Goal: Task Accomplishment & Management: Use online tool/utility

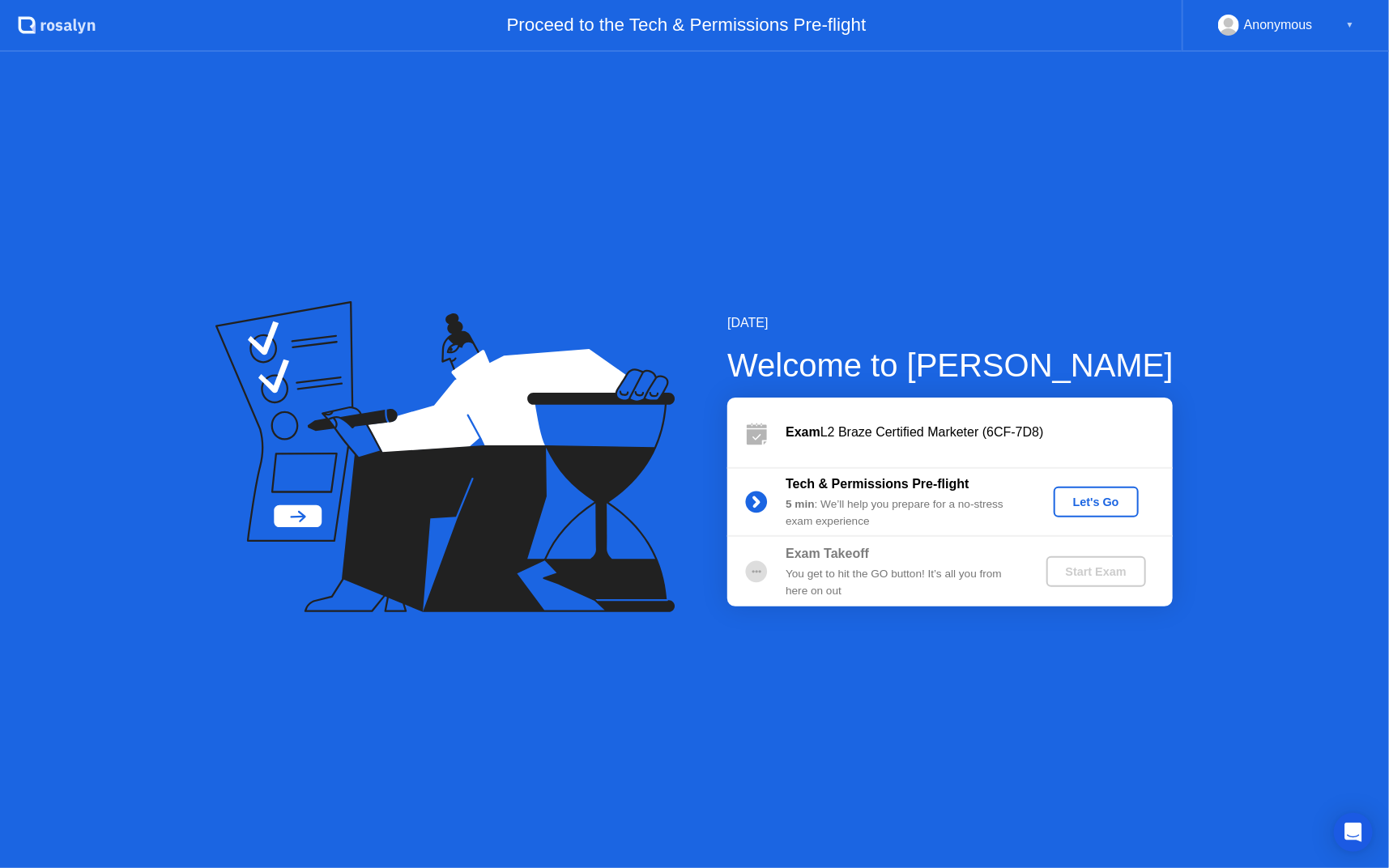
click at [1090, 508] on div "Let's Go" at bounding box center [1096, 502] width 72 height 13
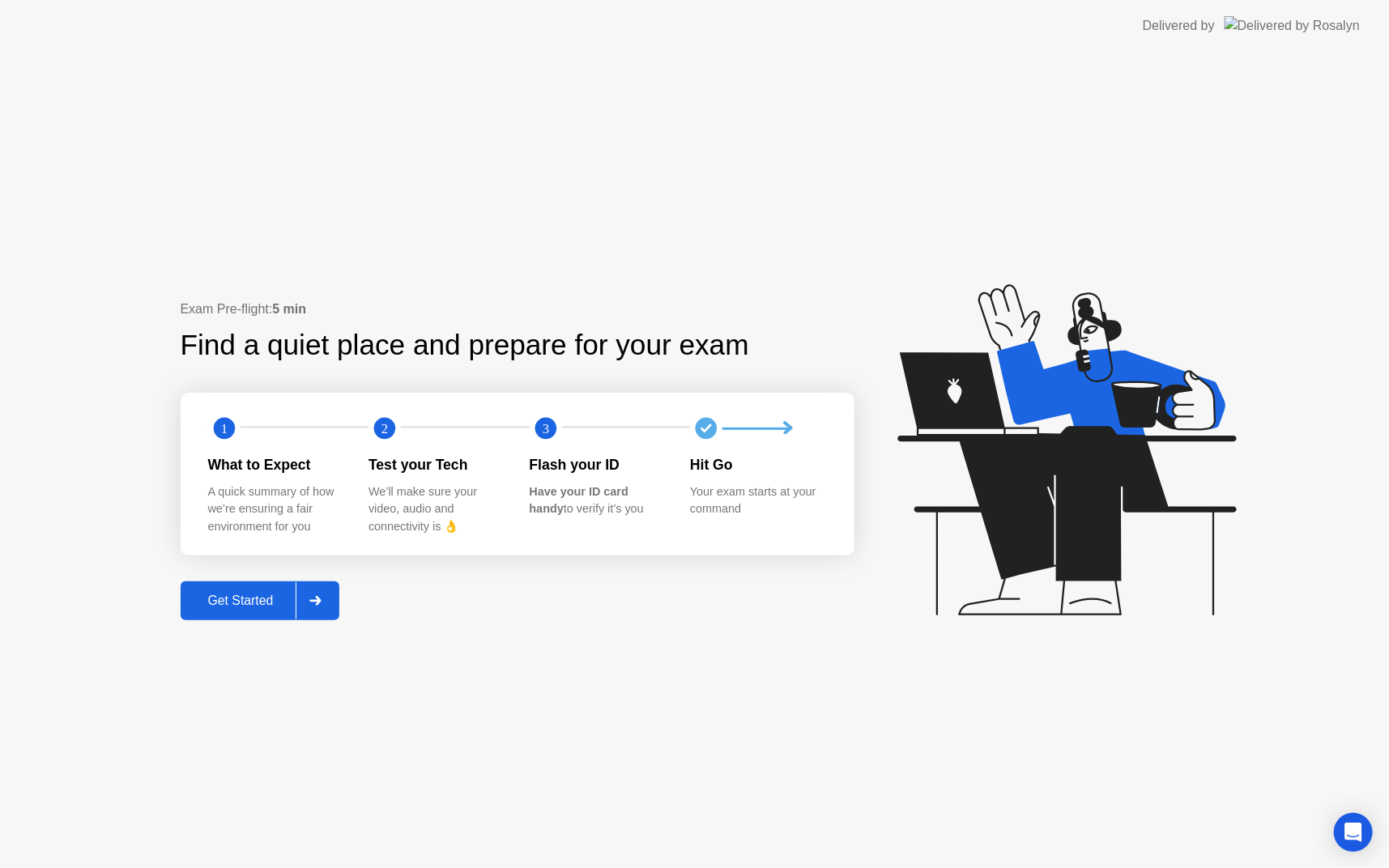
click at [268, 589] on button "Get Started" at bounding box center [260, 601] width 159 height 39
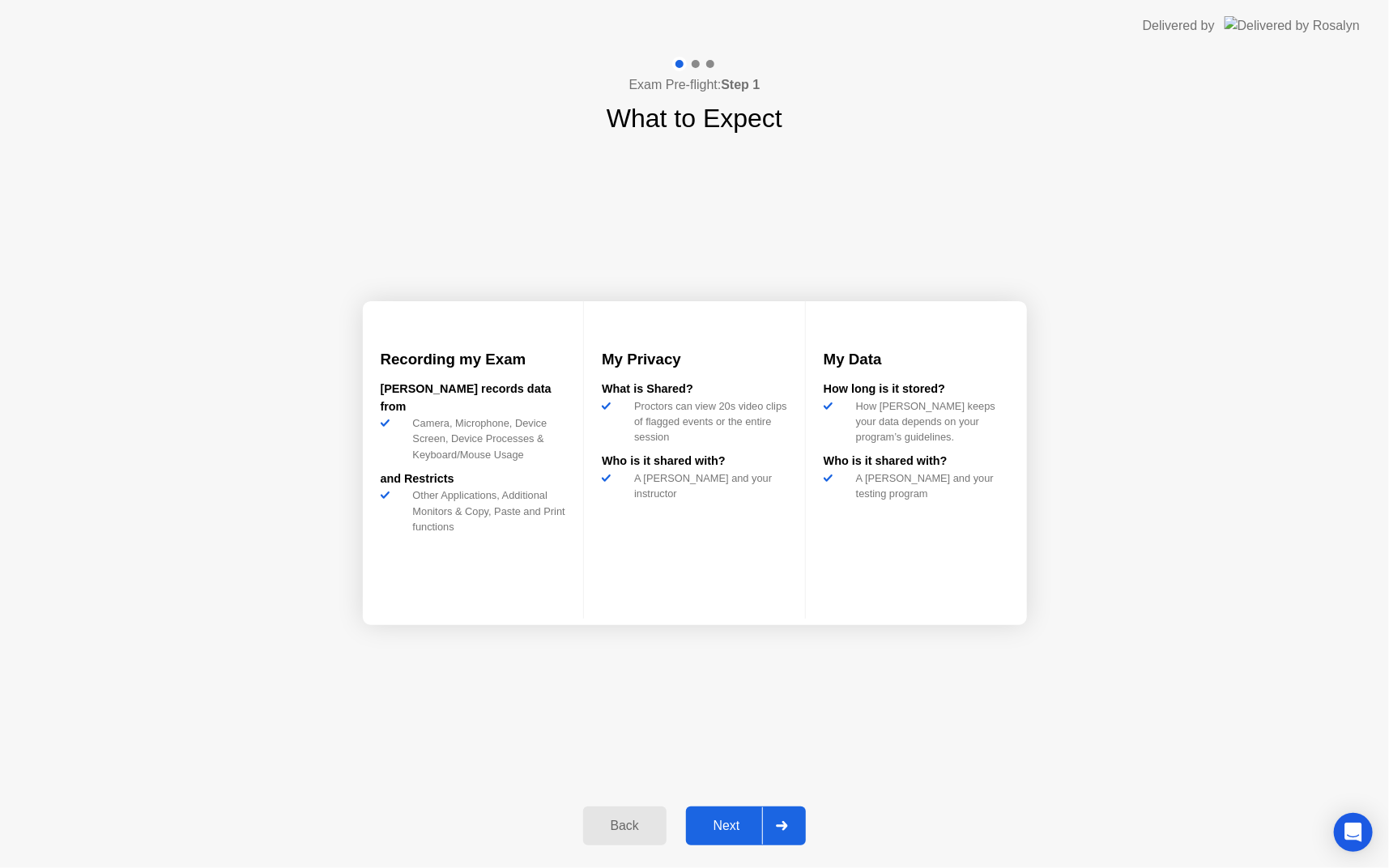
click at [708, 829] on div "Next" at bounding box center [726, 826] width 72 height 15
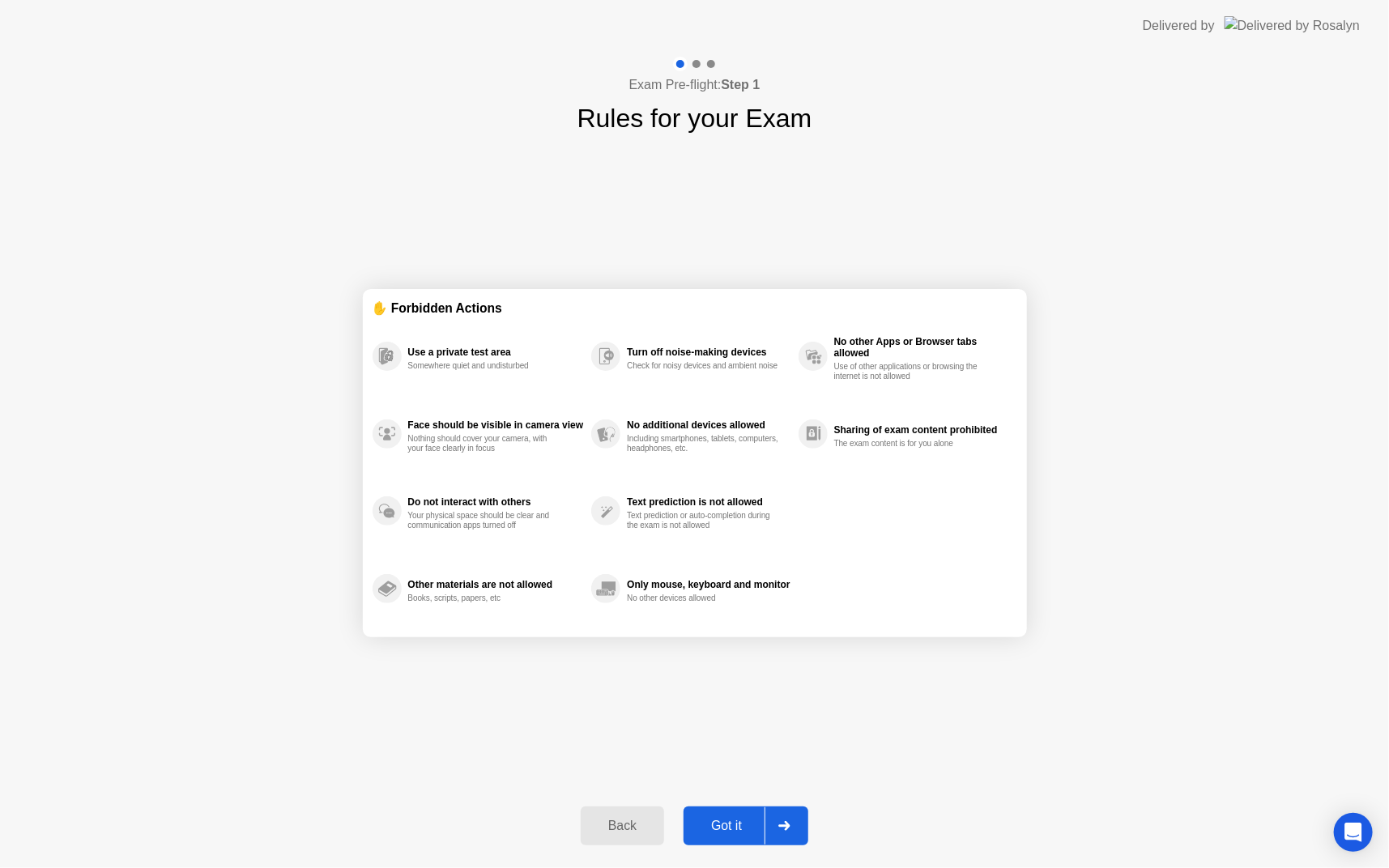
click at [729, 831] on div "Got it" at bounding box center [726, 826] width 76 height 15
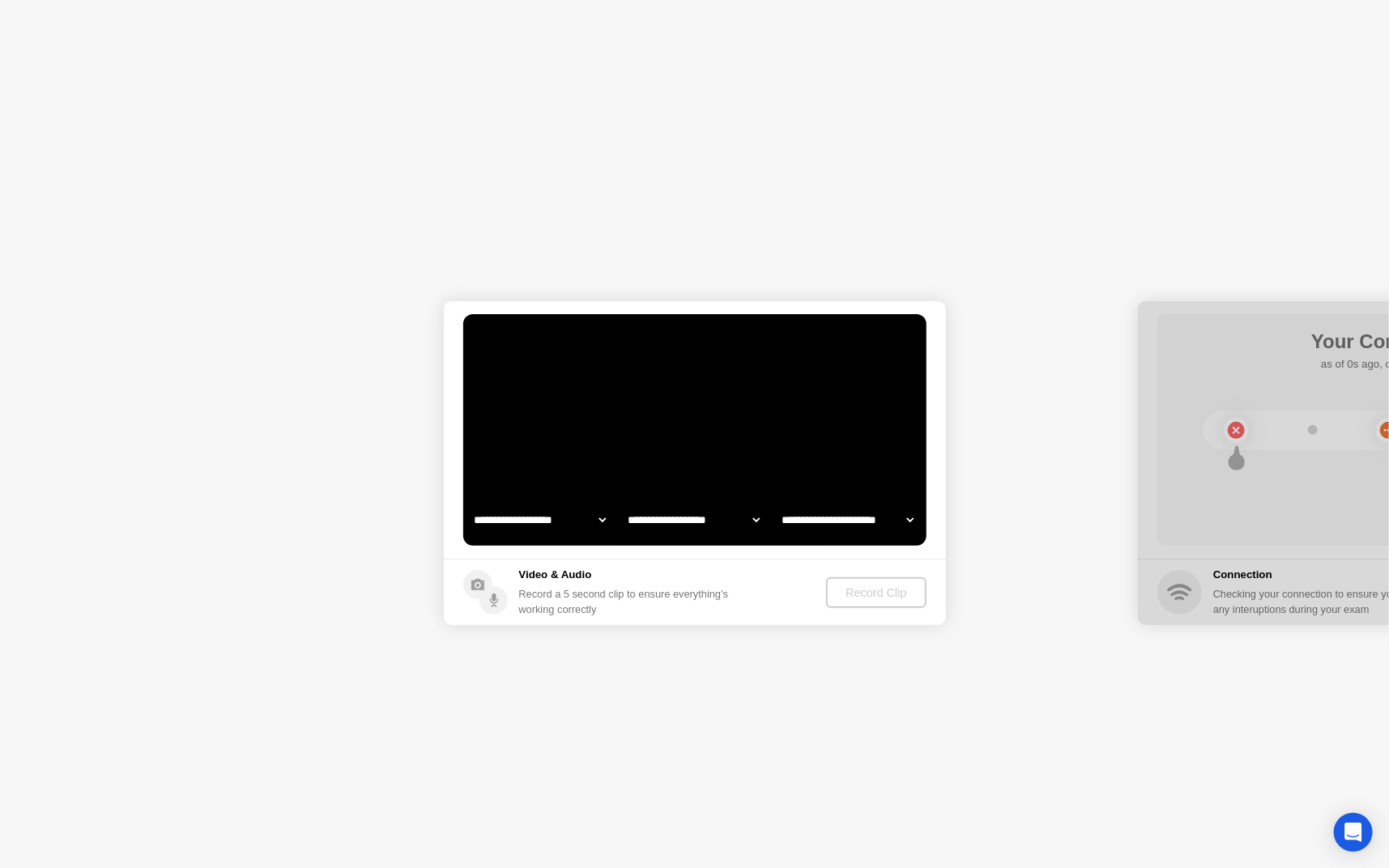
select select "**********"
select select "*******"
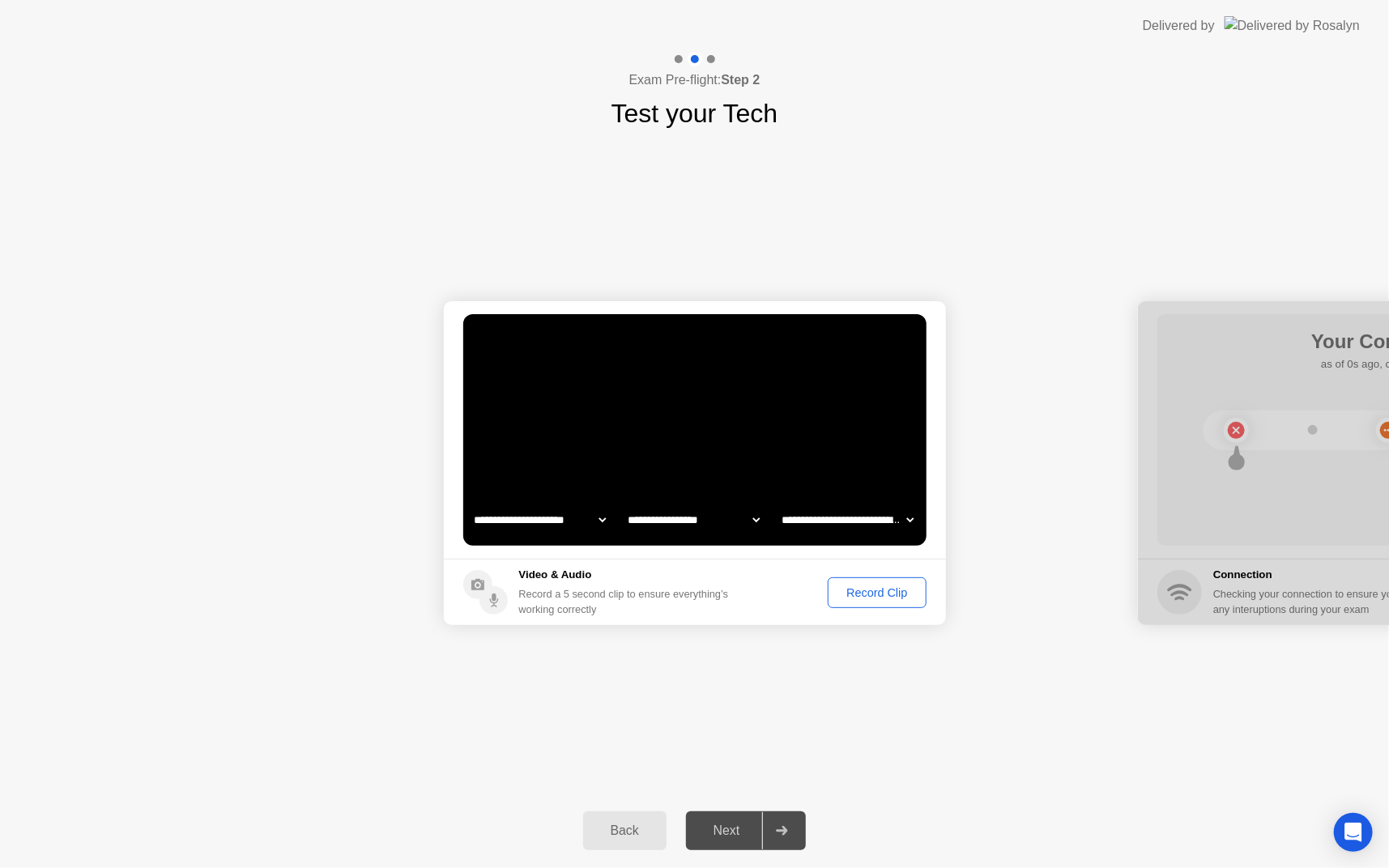
click at [853, 596] on div "Record Clip" at bounding box center [876, 593] width 87 height 13
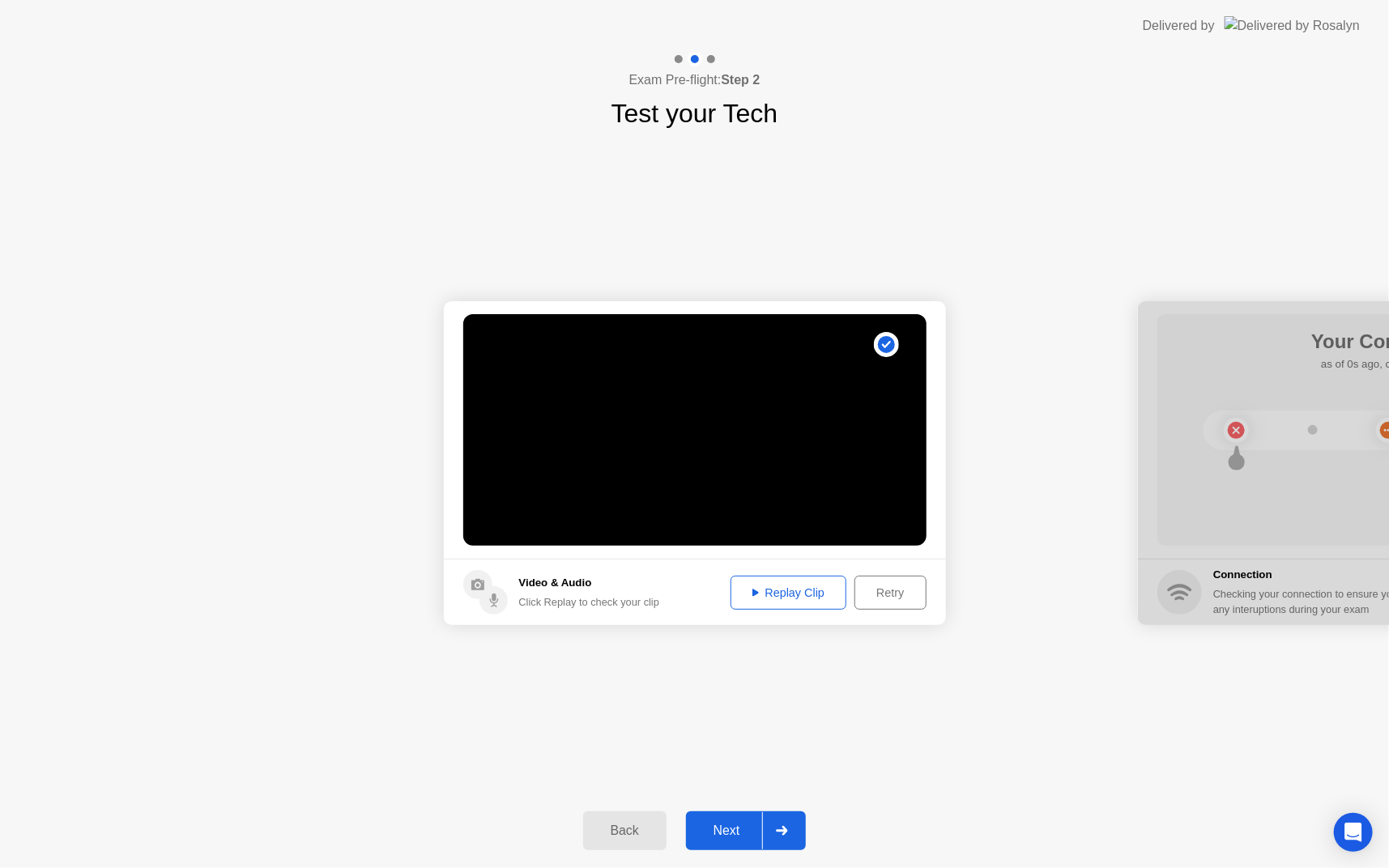
click at [817, 589] on div "Replay Clip" at bounding box center [789, 593] width 106 height 13
click at [730, 827] on div "Next" at bounding box center [726, 831] width 72 height 15
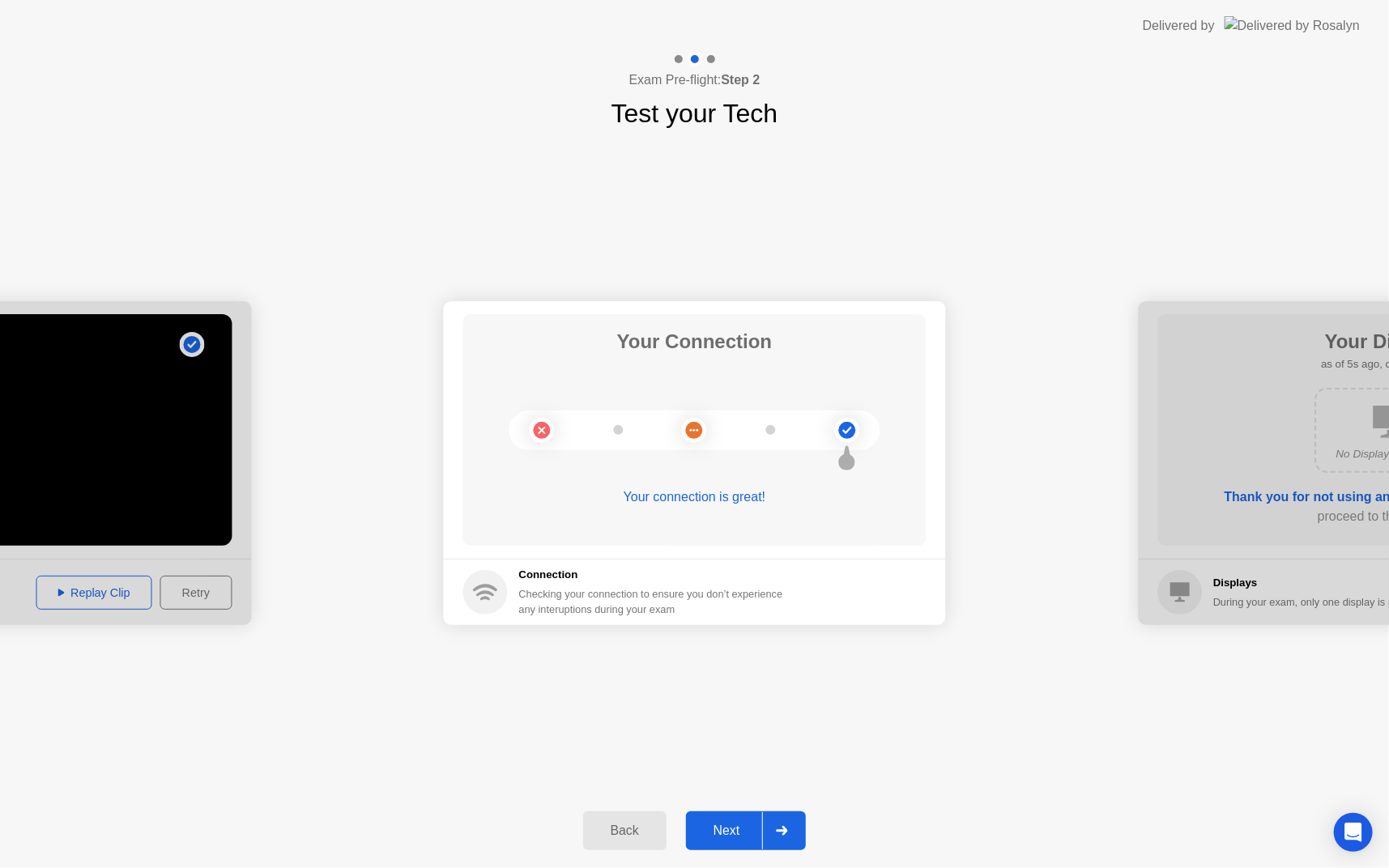
click at [730, 827] on div "Next" at bounding box center [726, 831] width 72 height 15
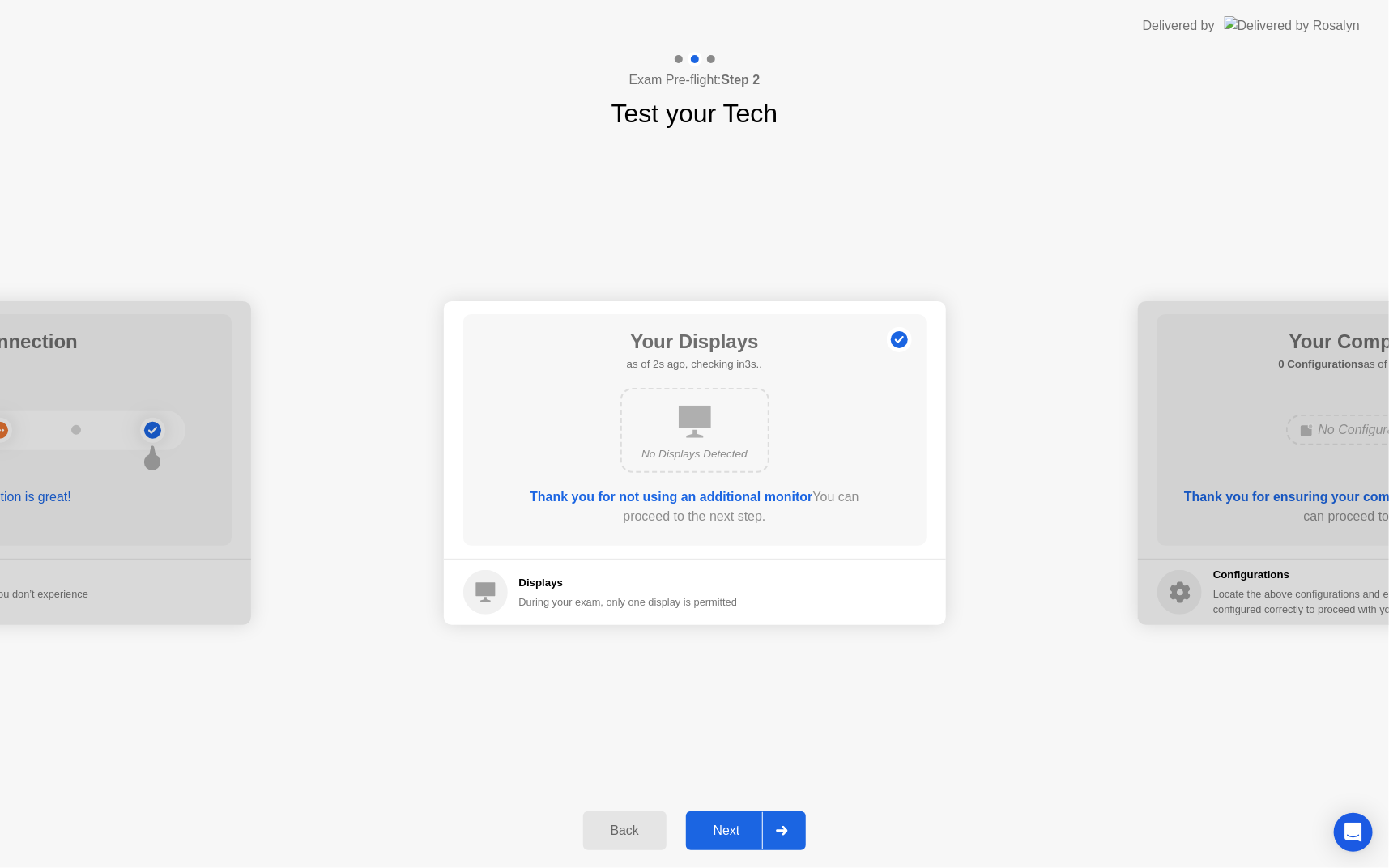
click at [730, 827] on div "Next" at bounding box center [726, 831] width 72 height 15
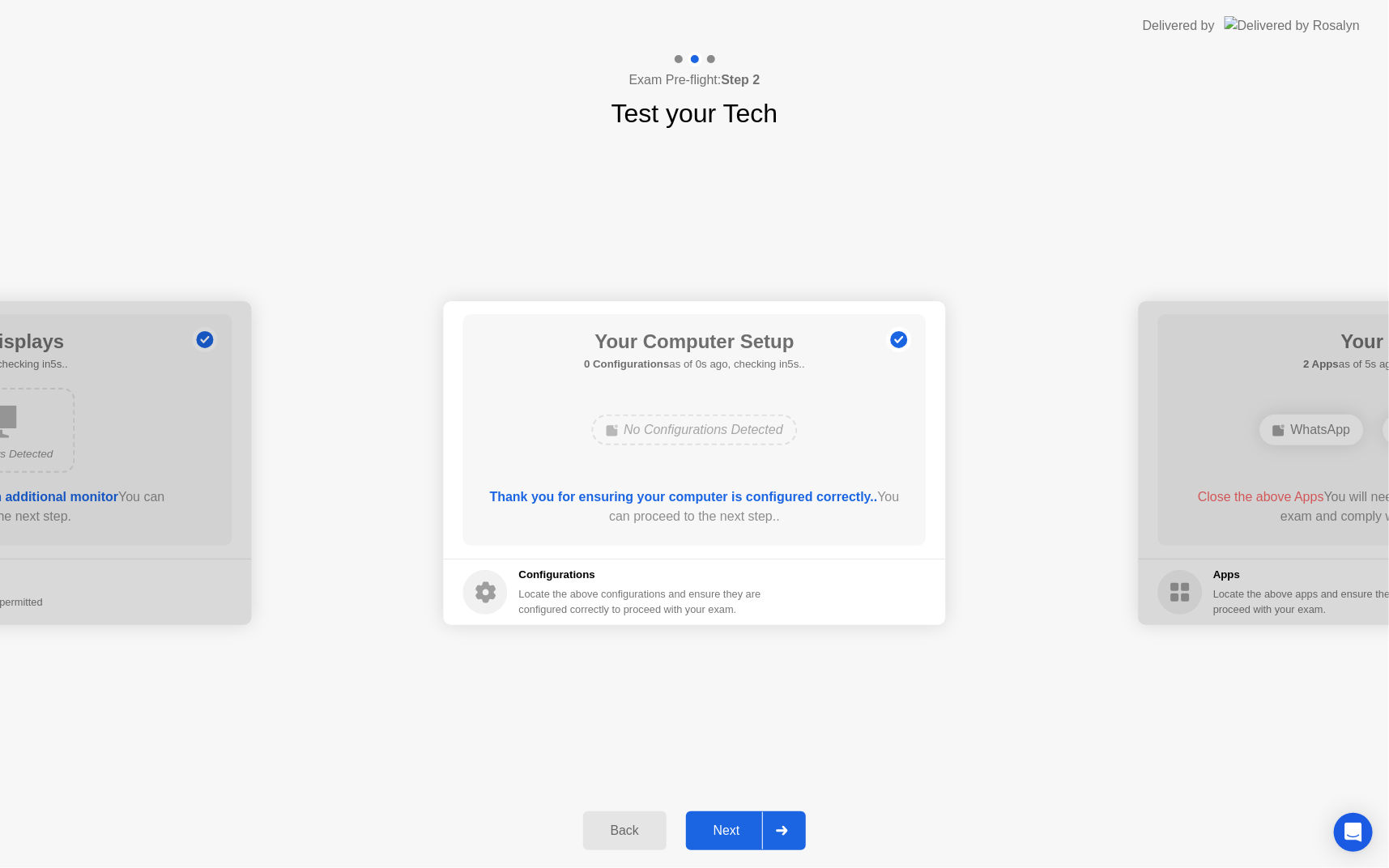
click at [730, 827] on div "Next" at bounding box center [726, 831] width 72 height 15
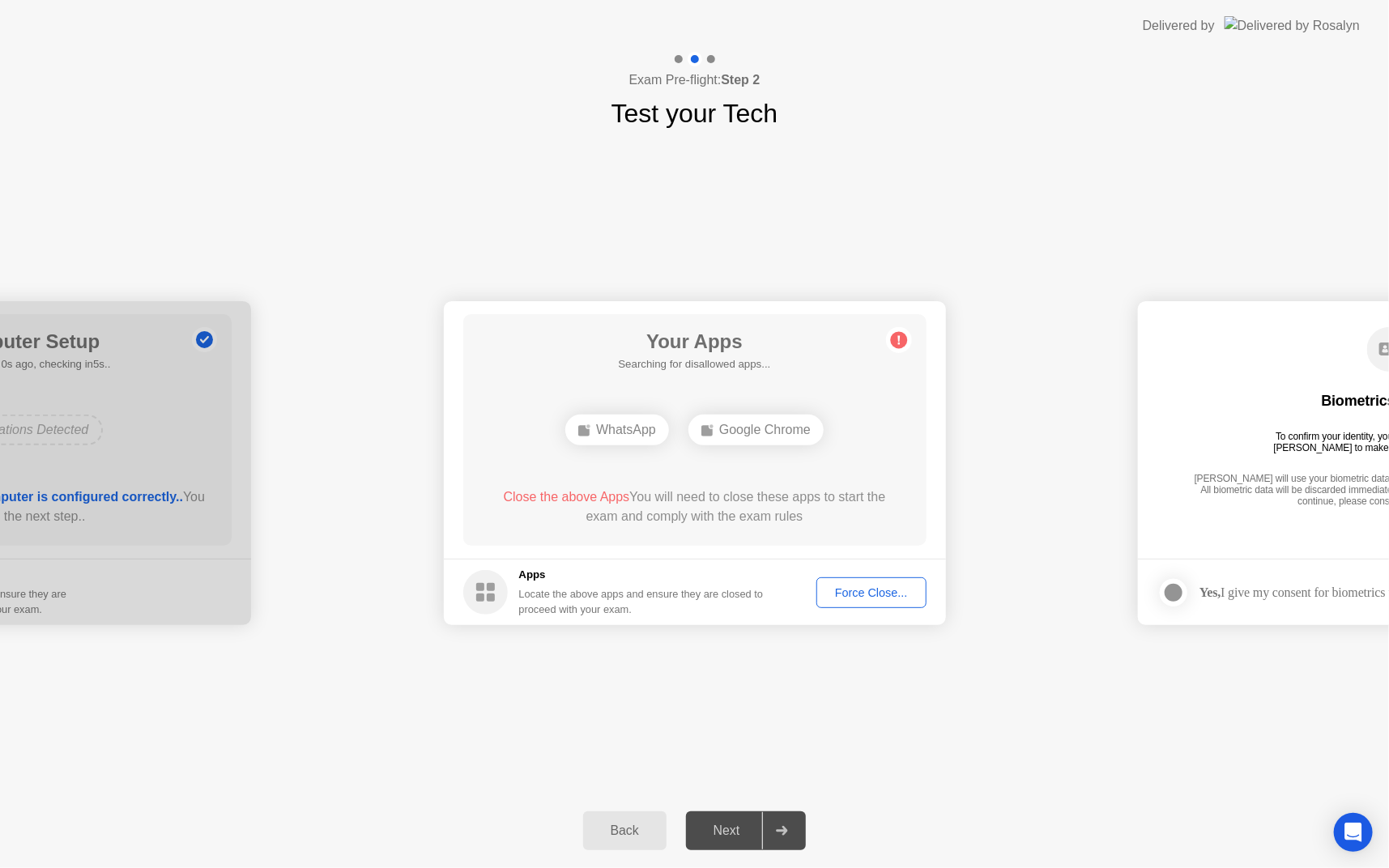
click at [863, 594] on div "Force Close..." at bounding box center [872, 593] width 99 height 13
click at [872, 602] on button "Force Close..." at bounding box center [872, 593] width 110 height 31
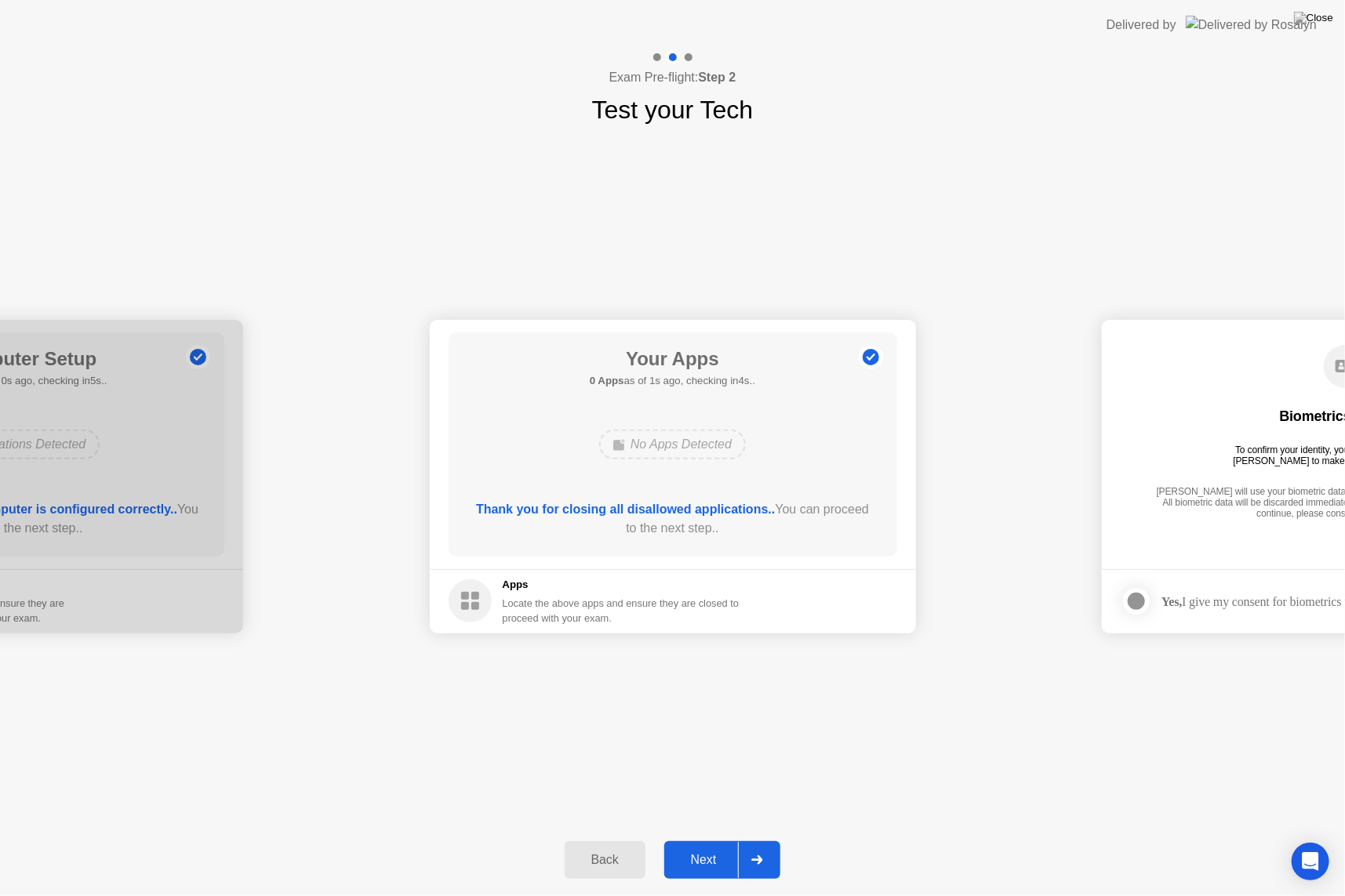
click at [706, 840] on button "Next" at bounding box center [722, 861] width 117 height 38
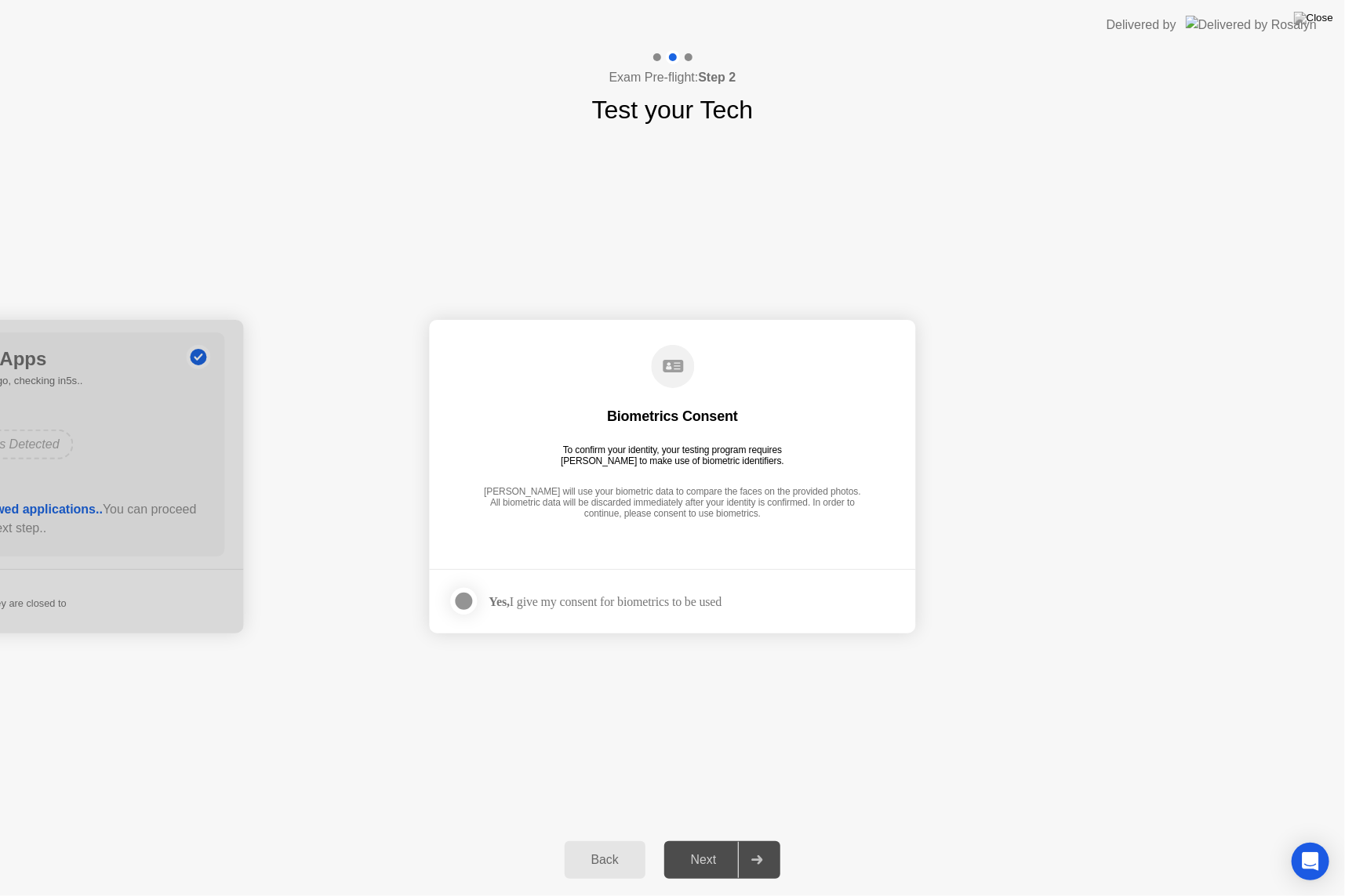
click at [465, 592] on div at bounding box center [464, 602] width 19 height 19
click at [698, 840] on div "Next" at bounding box center [703, 861] width 70 height 14
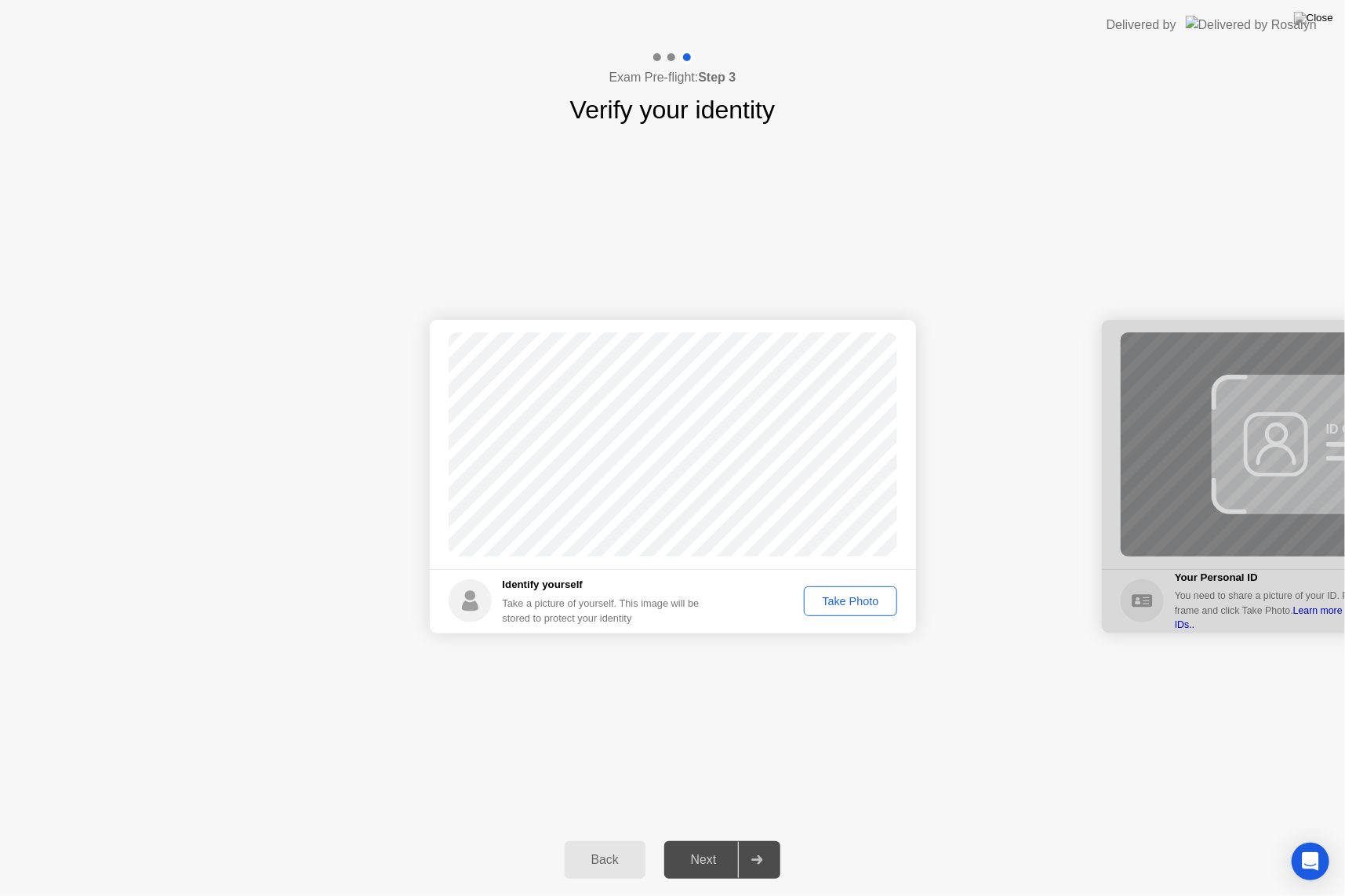
click at [834, 592] on button "Take Photo" at bounding box center [850, 602] width 93 height 30
click at [704, 840] on button "Next" at bounding box center [722, 861] width 117 height 38
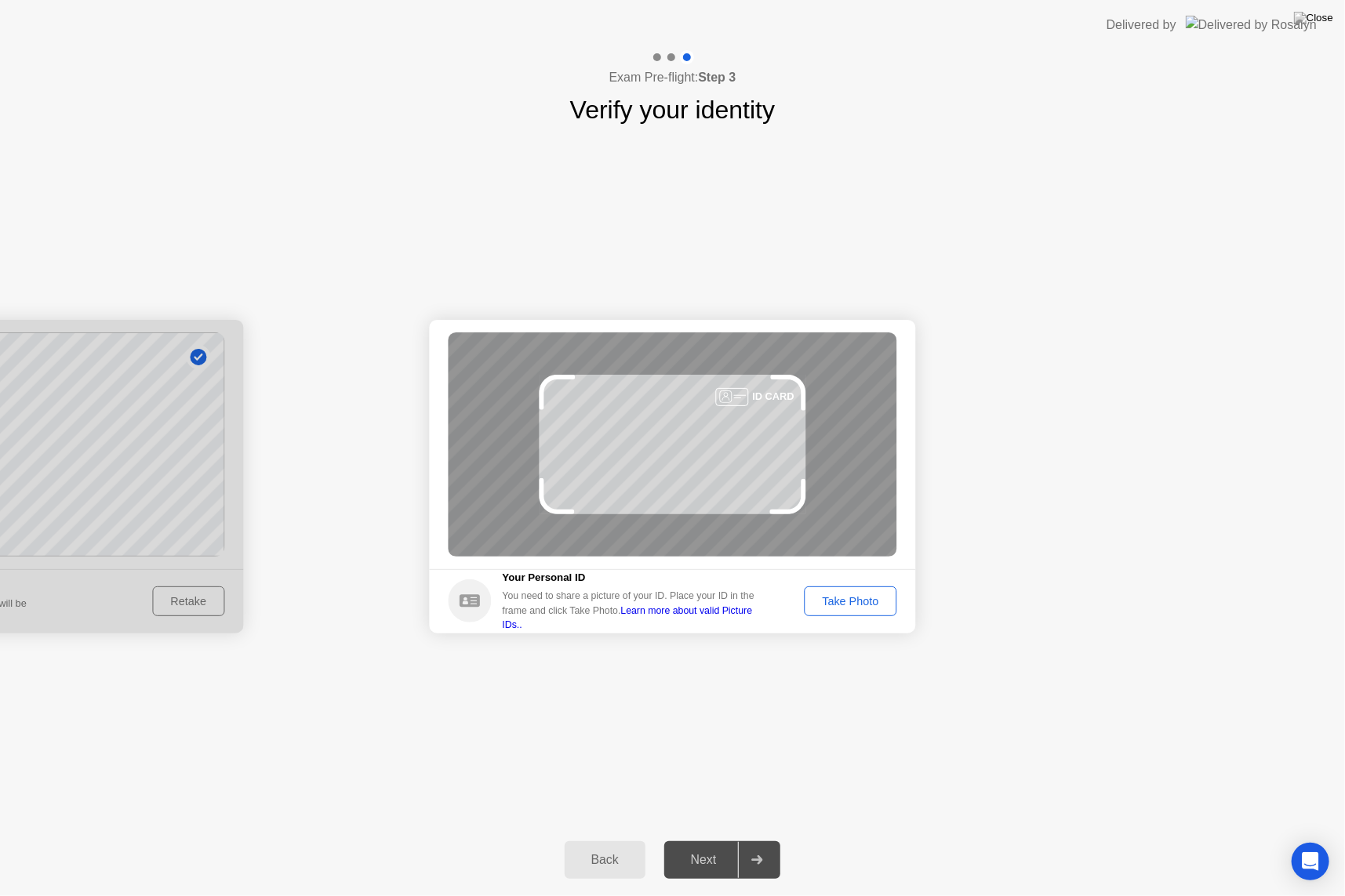
click at [835, 595] on div "Take Photo" at bounding box center [850, 602] width 82 height 13
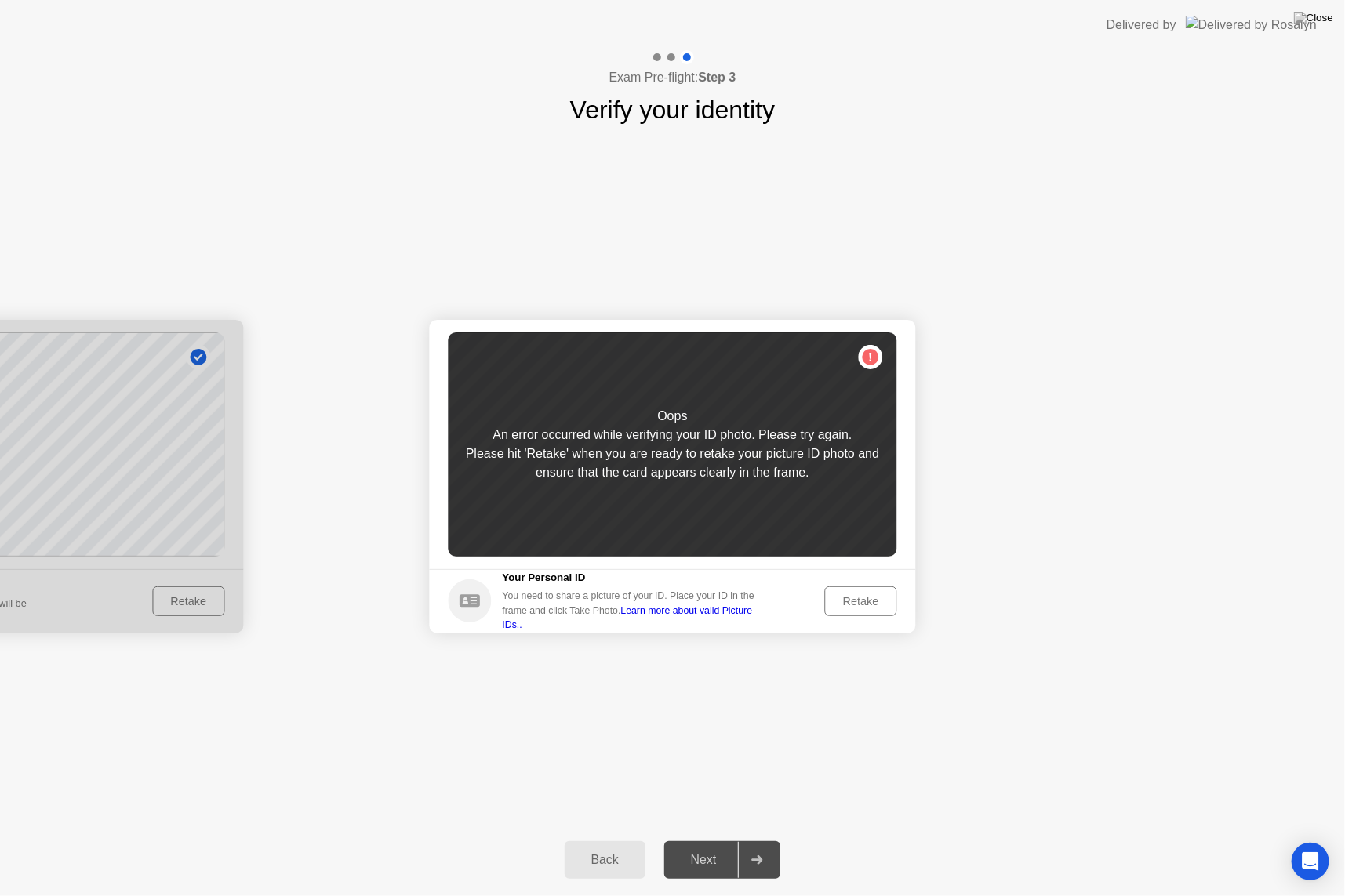
click at [872, 603] on div "Retake" at bounding box center [861, 602] width 61 height 13
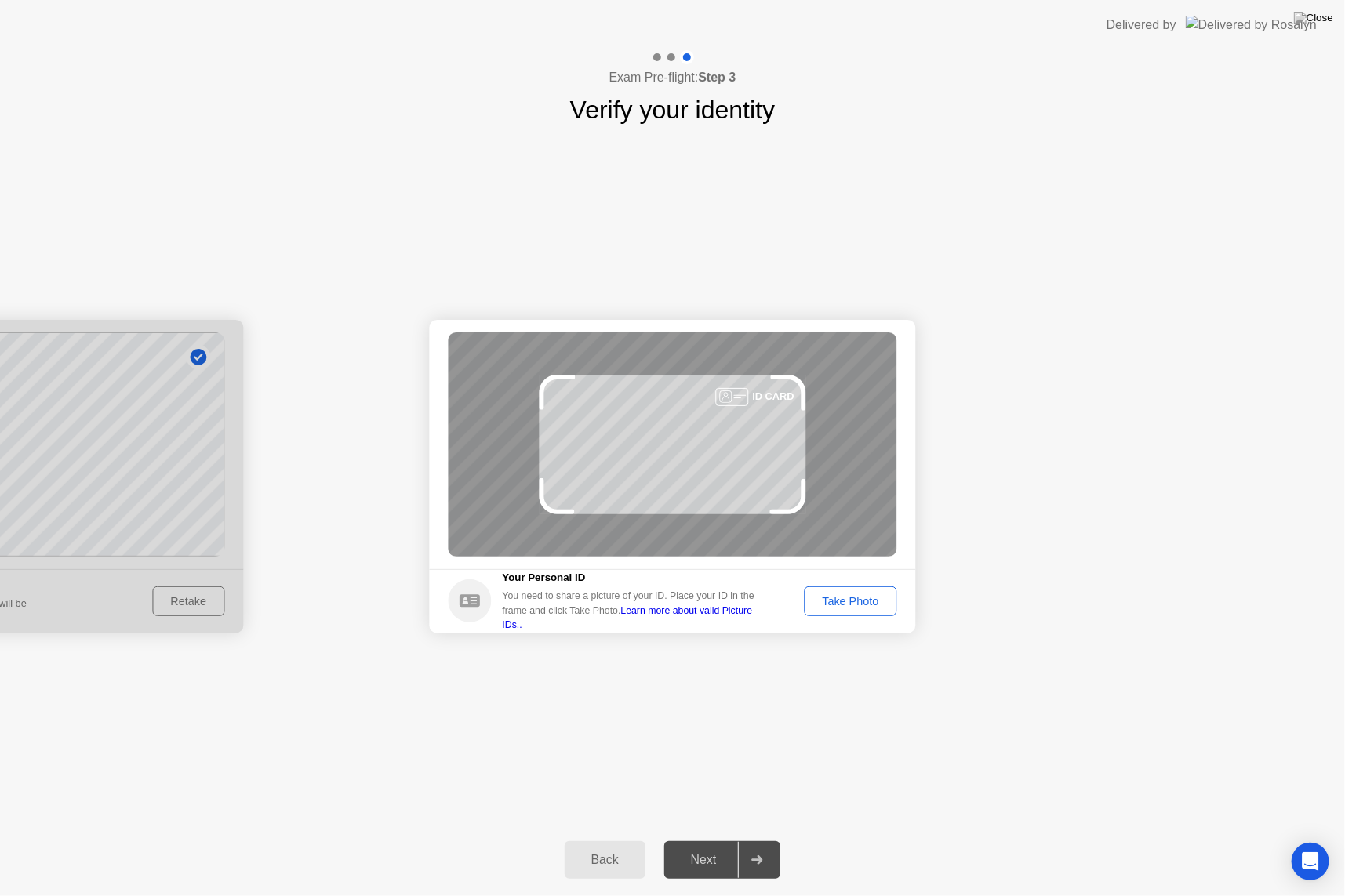
click at [872, 603] on div "Take Photo" at bounding box center [850, 602] width 82 height 13
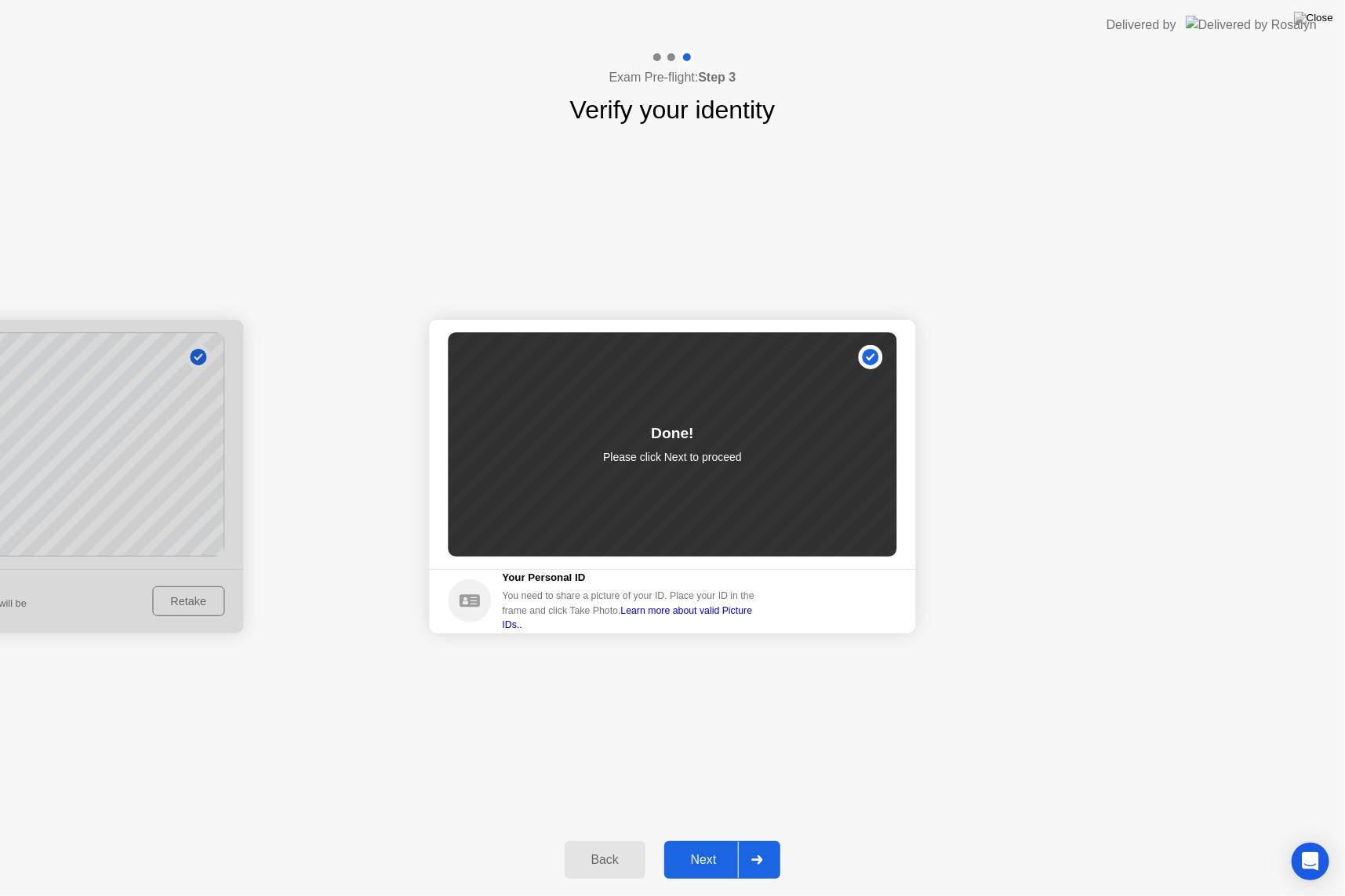
click at [704, 840] on button "Next" at bounding box center [722, 861] width 117 height 38
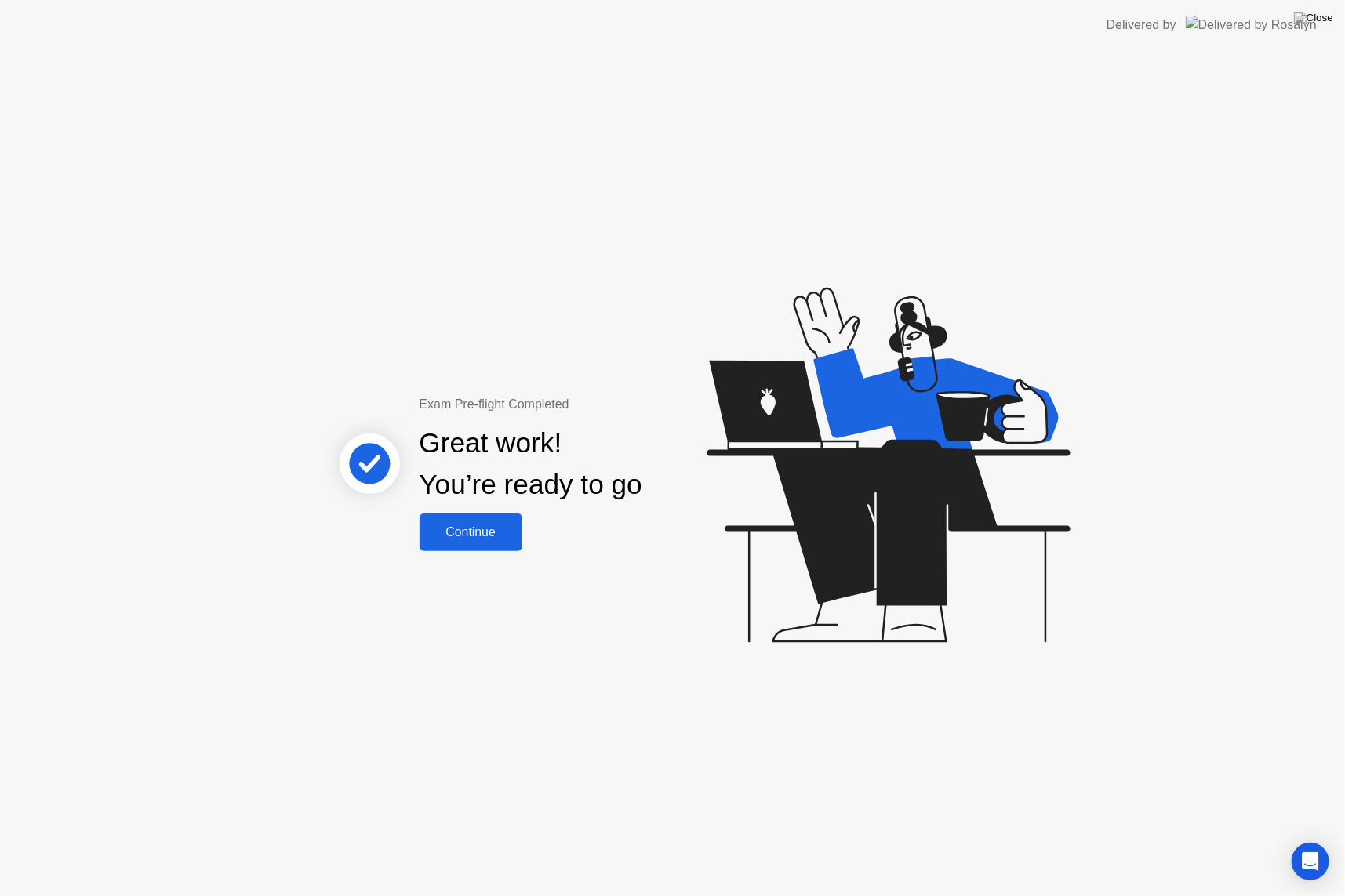
click at [456, 536] on div "Continue" at bounding box center [470, 533] width 94 height 14
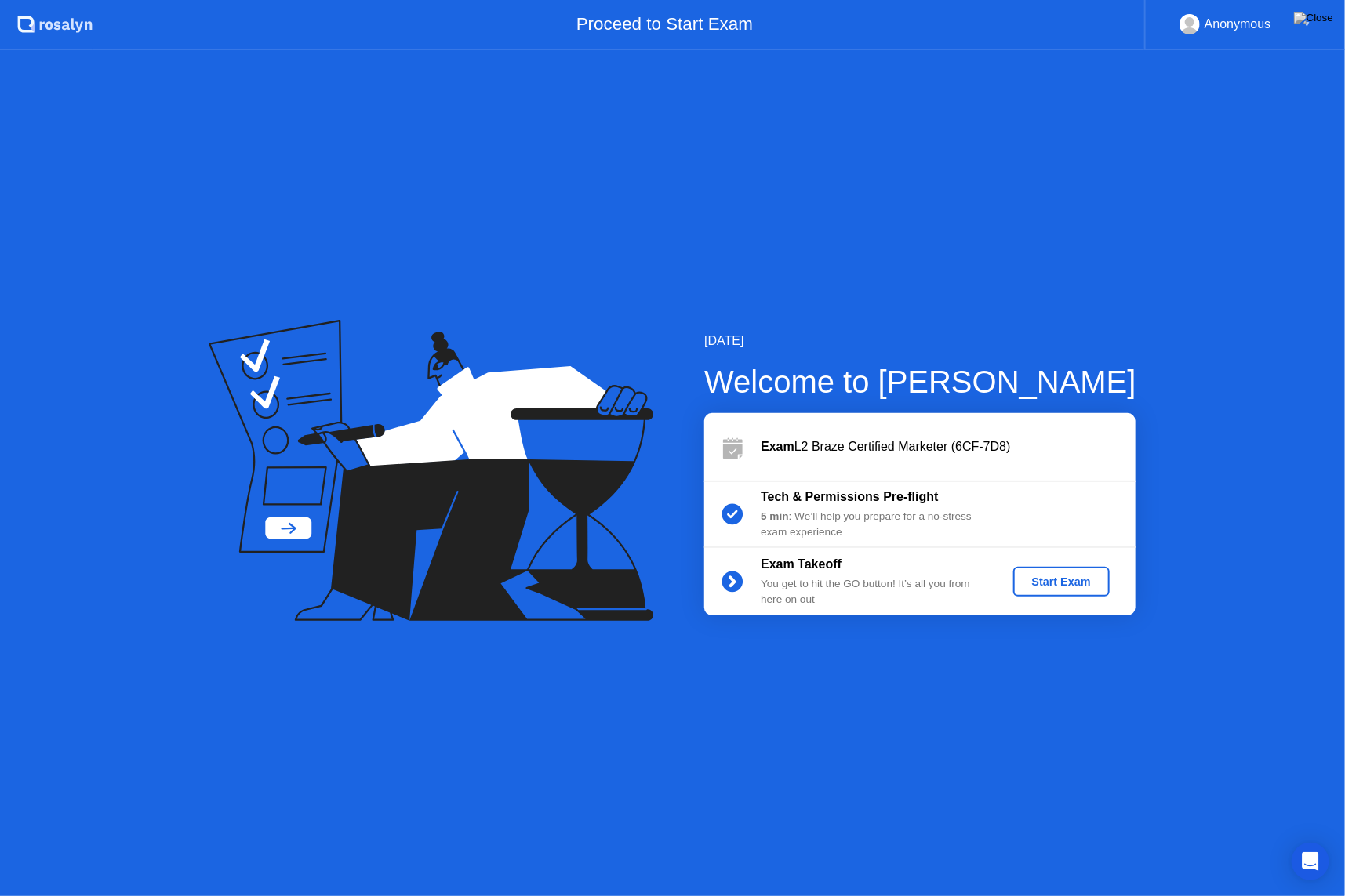
click at [1029, 581] on div "Start Exam" at bounding box center [1061, 582] width 84 height 13
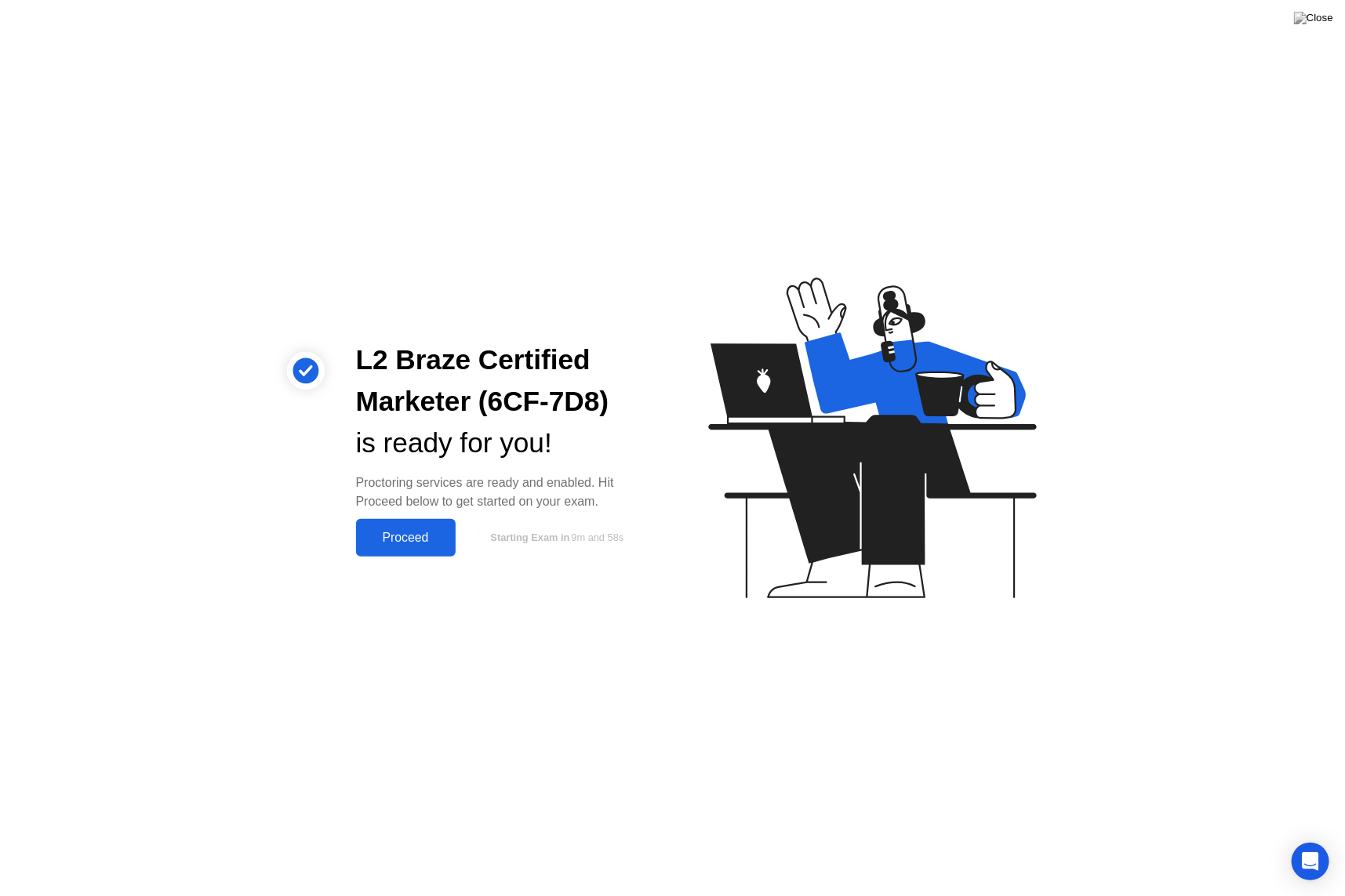
click at [407, 537] on div "Proceed" at bounding box center [406, 538] width 90 height 14
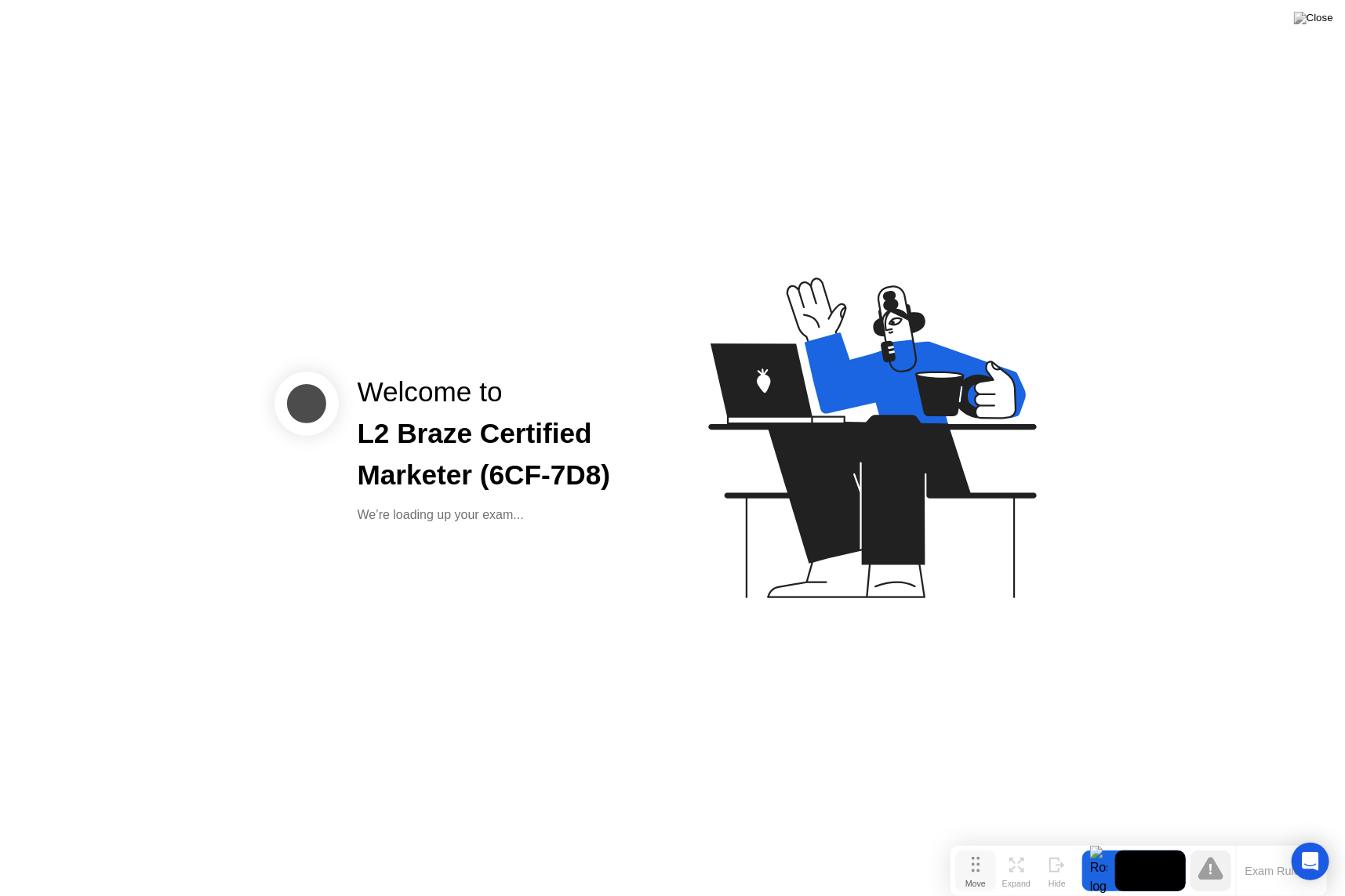
drag, startPoint x: 510, startPoint y: 873, endPoint x: 975, endPoint y: 888, distance: 465.2
click at [975, 840] on button "Move" at bounding box center [975, 872] width 41 height 41
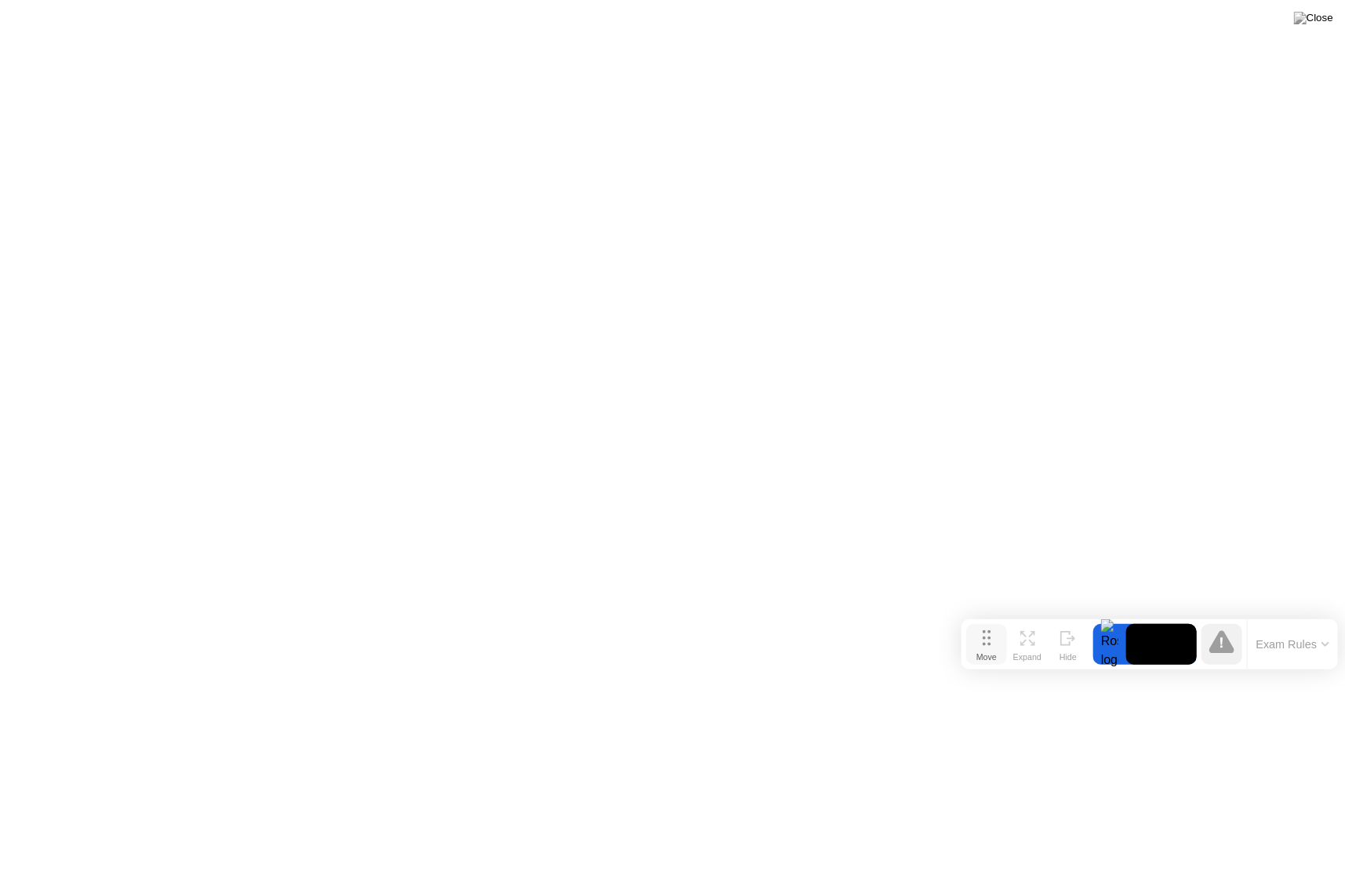
drag, startPoint x: 977, startPoint y: 876, endPoint x: 988, endPoint y: 649, distance: 227.3
click at [988, 652] on div "Move" at bounding box center [986, 657] width 20 height 9
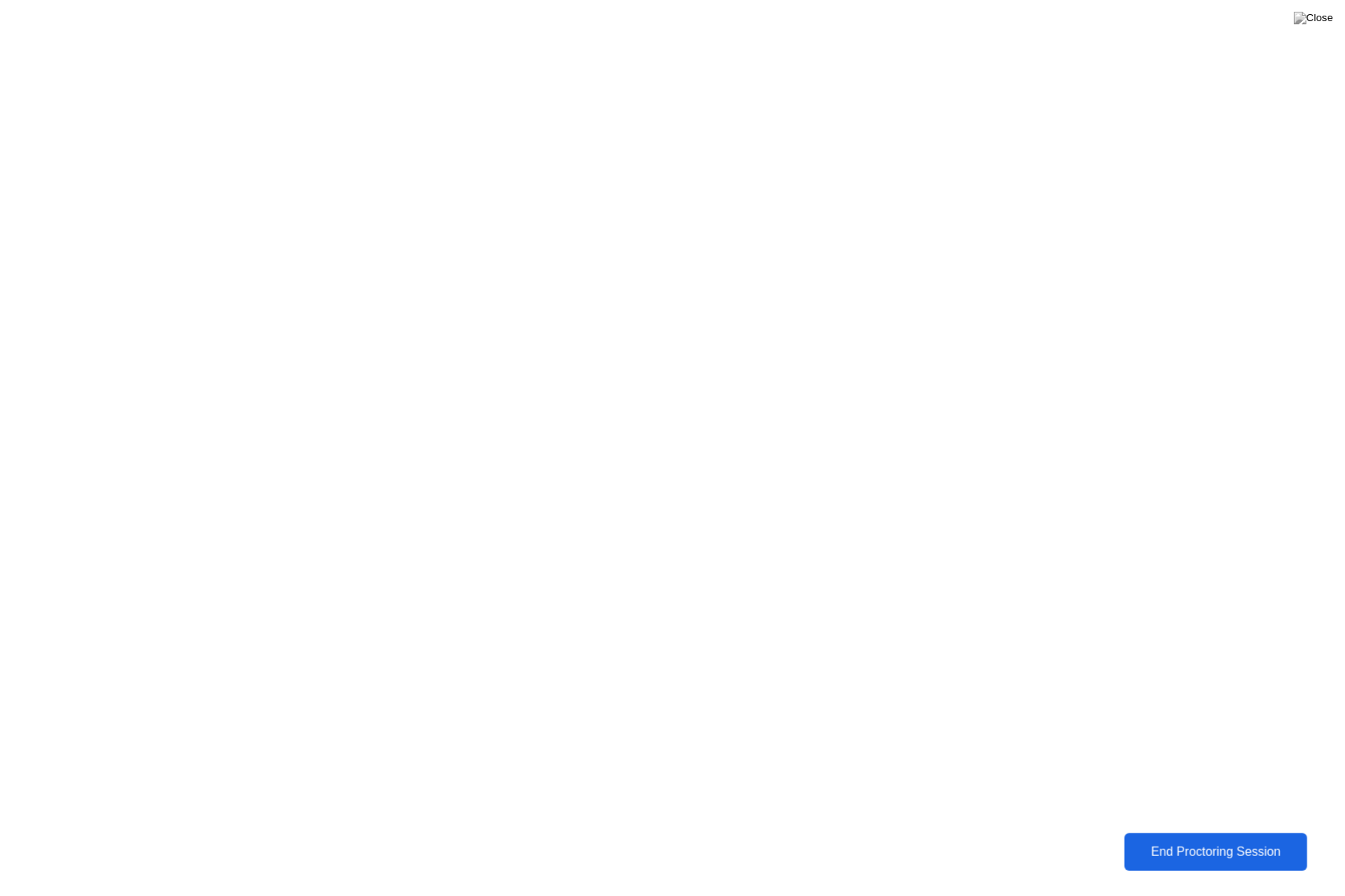
click at [1170, 840] on button "End Proctoring Session" at bounding box center [1216, 853] width 182 height 38
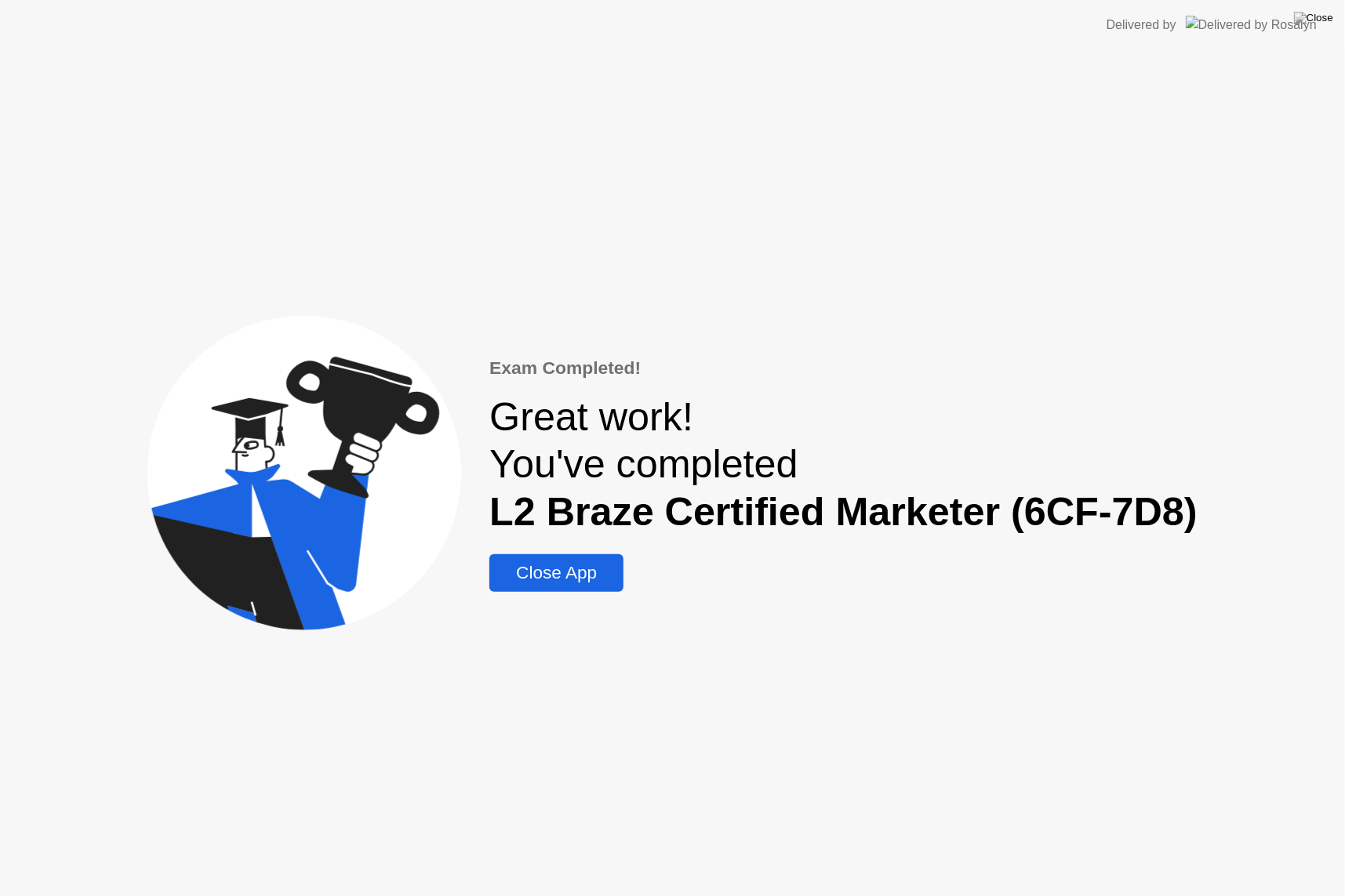
click at [518, 569] on div "Close App" at bounding box center [556, 573] width 125 height 20
